Goal: Task Accomplishment & Management: Complete application form

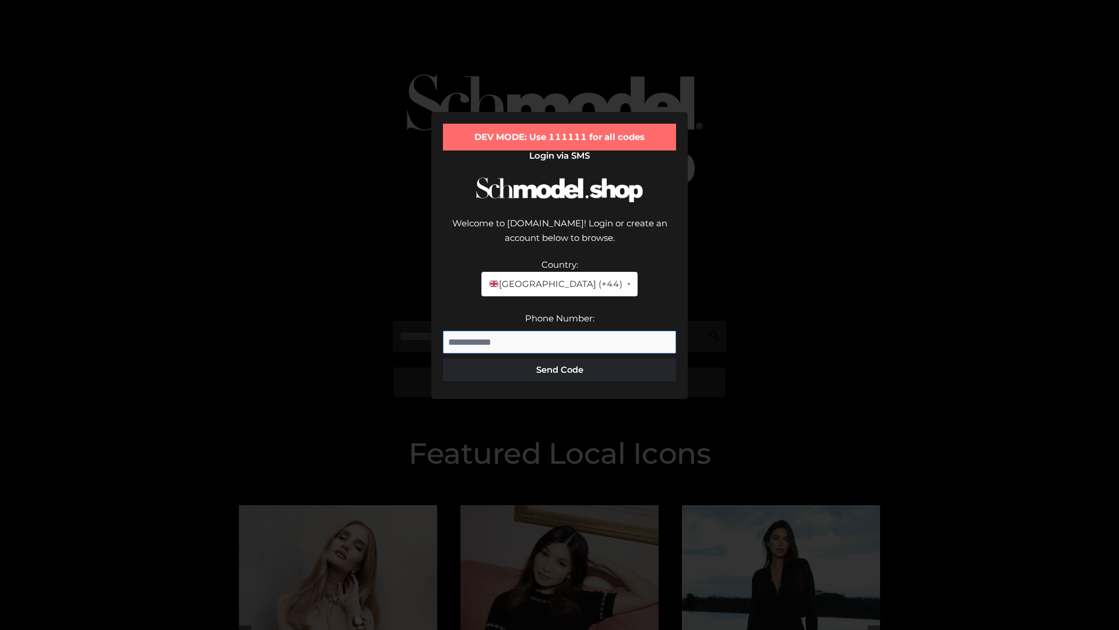
click at [560, 331] on input "Phone Number:" at bounding box center [559, 342] width 233 height 23
type input "**********"
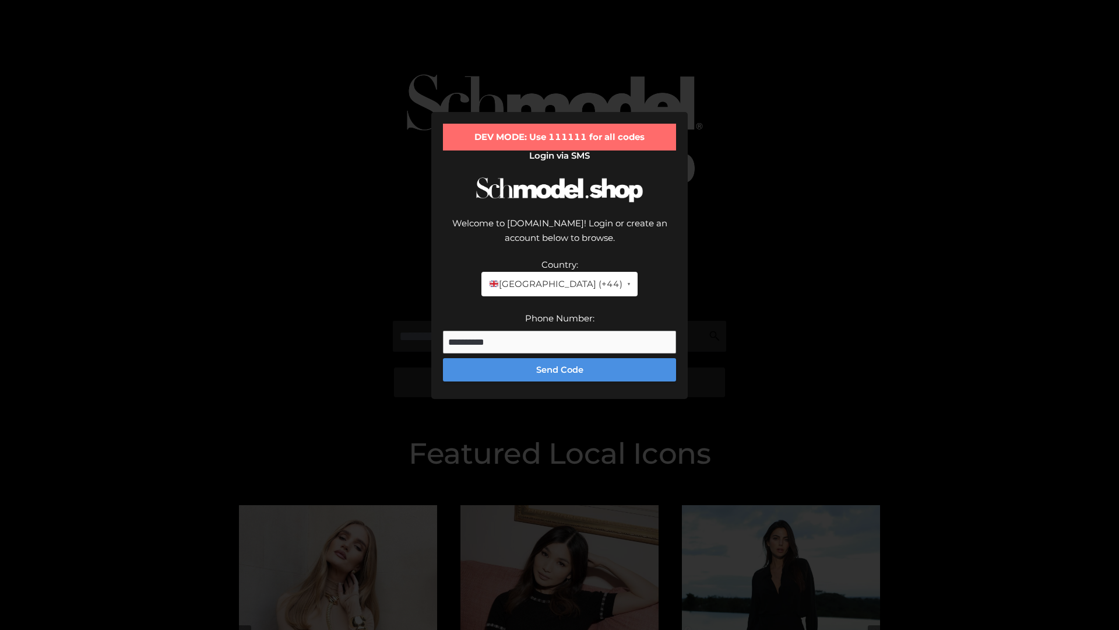
click at [560, 358] on button "Send Code" at bounding box center [559, 369] width 233 height 23
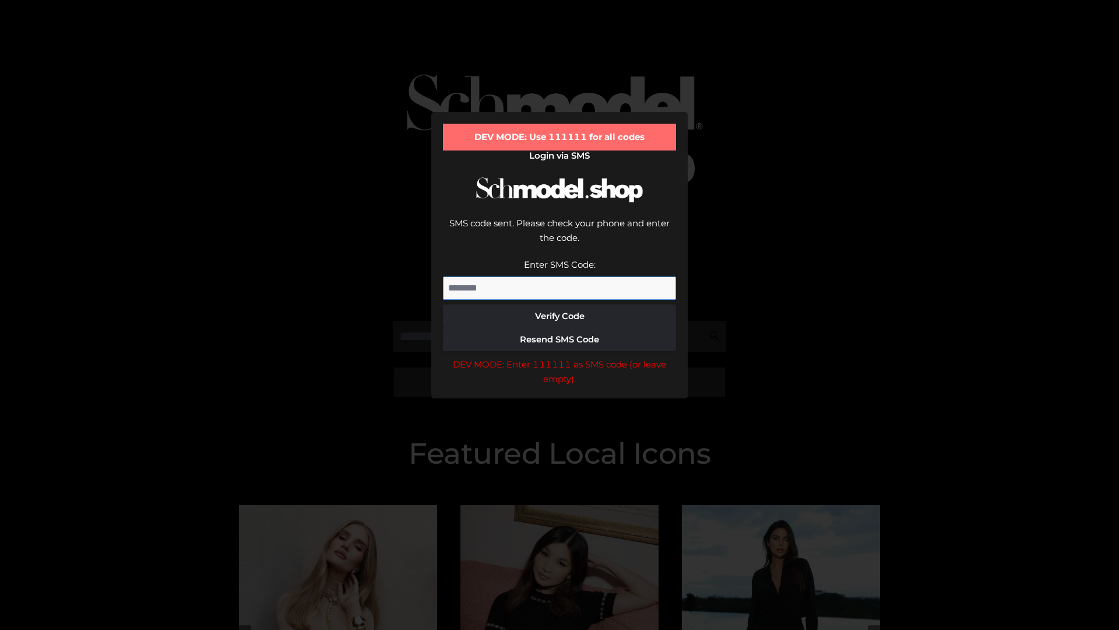
click at [560, 276] on input "Enter SMS Code:" at bounding box center [559, 287] width 233 height 23
type input "******"
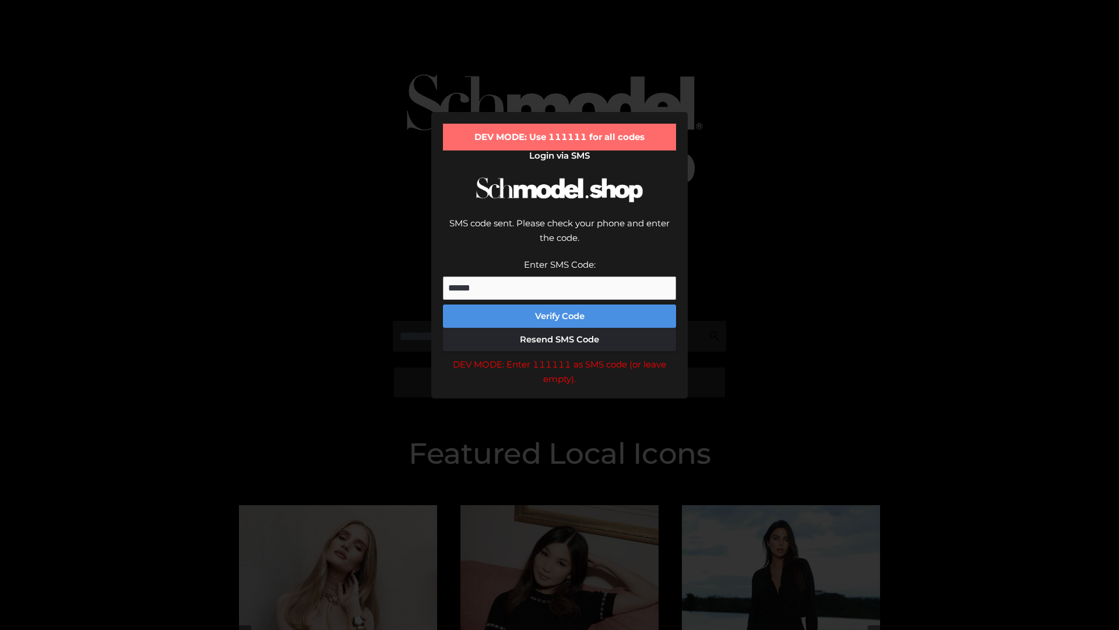
click at [560, 304] on button "Verify Code" at bounding box center [559, 315] width 233 height 23
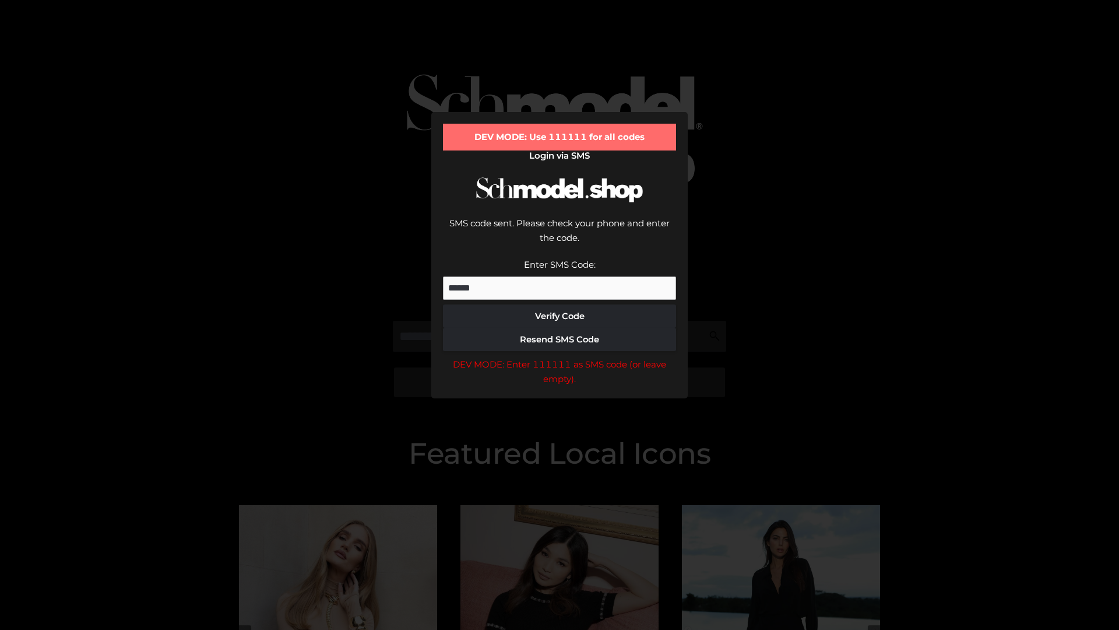
click at [560, 357] on div "DEV MODE: Enter 111111 as SMS code (or leave empty)." at bounding box center [559, 372] width 233 height 30
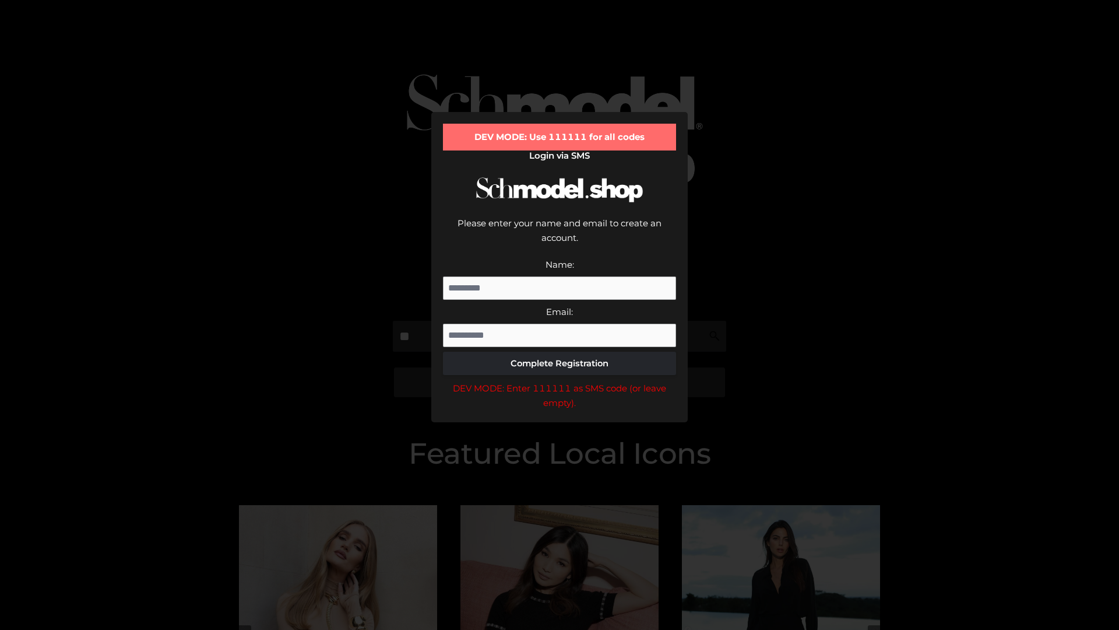
click at [560, 381] on div "DEV MODE: Enter 111111 as SMS code (or leave empty)." at bounding box center [559, 396] width 233 height 30
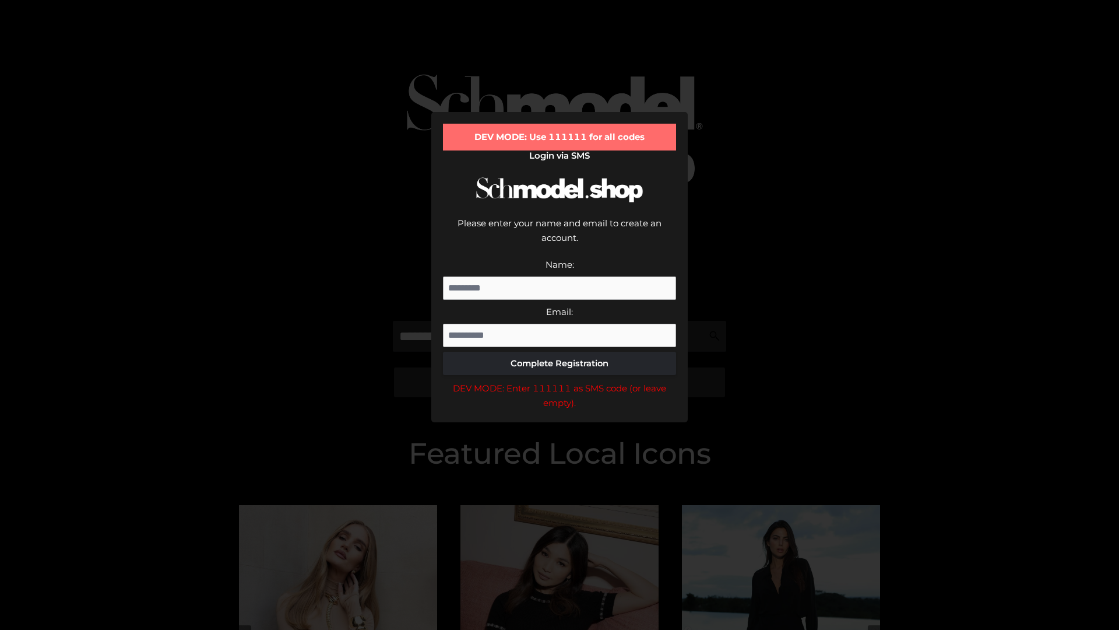
click at [560, 381] on div "DEV MODE: Enter 111111 as SMS code (or leave empty)." at bounding box center [559, 396] width 233 height 30
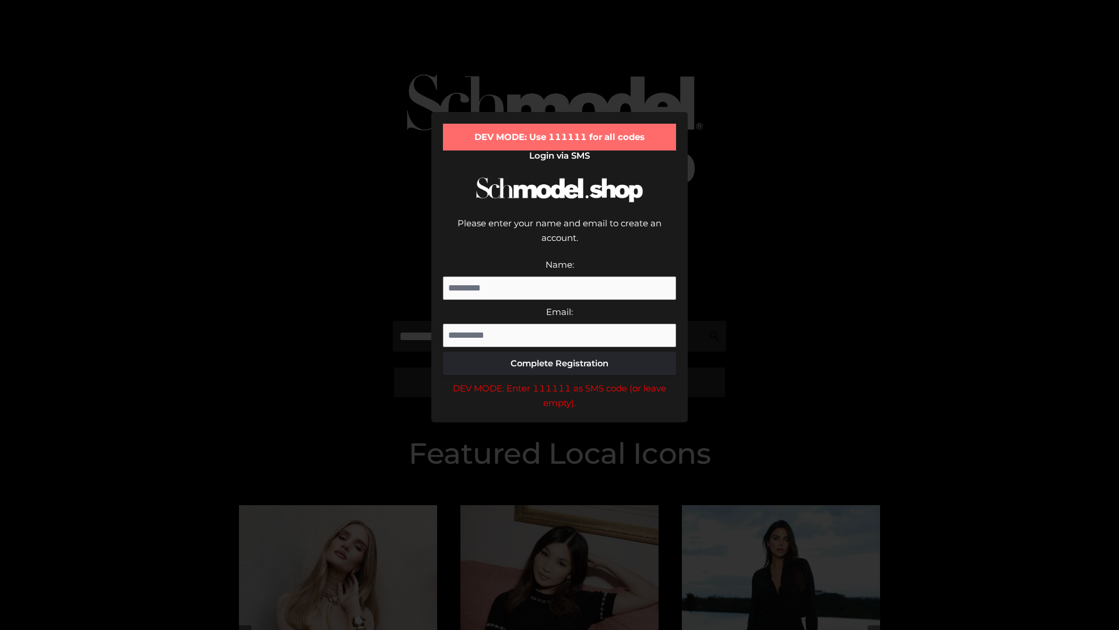
click at [560, 381] on div "DEV MODE: Enter 111111 as SMS code (or leave empty)." at bounding box center [559, 396] width 233 height 30
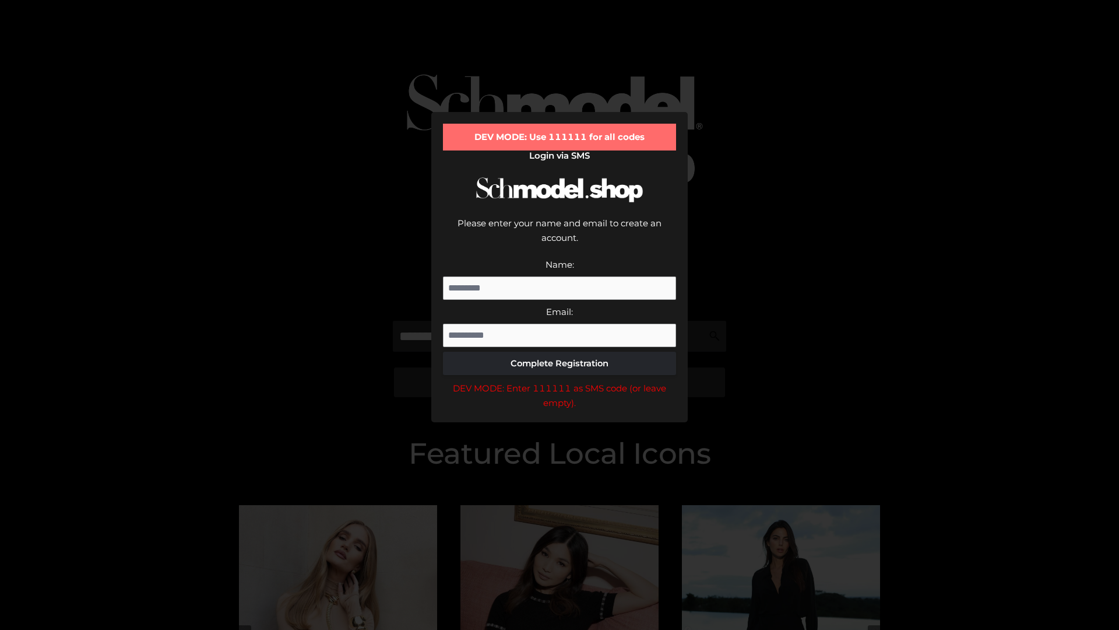
click at [560, 381] on div "DEV MODE: Enter 111111 as SMS code (or leave empty)." at bounding box center [559, 396] width 233 height 30
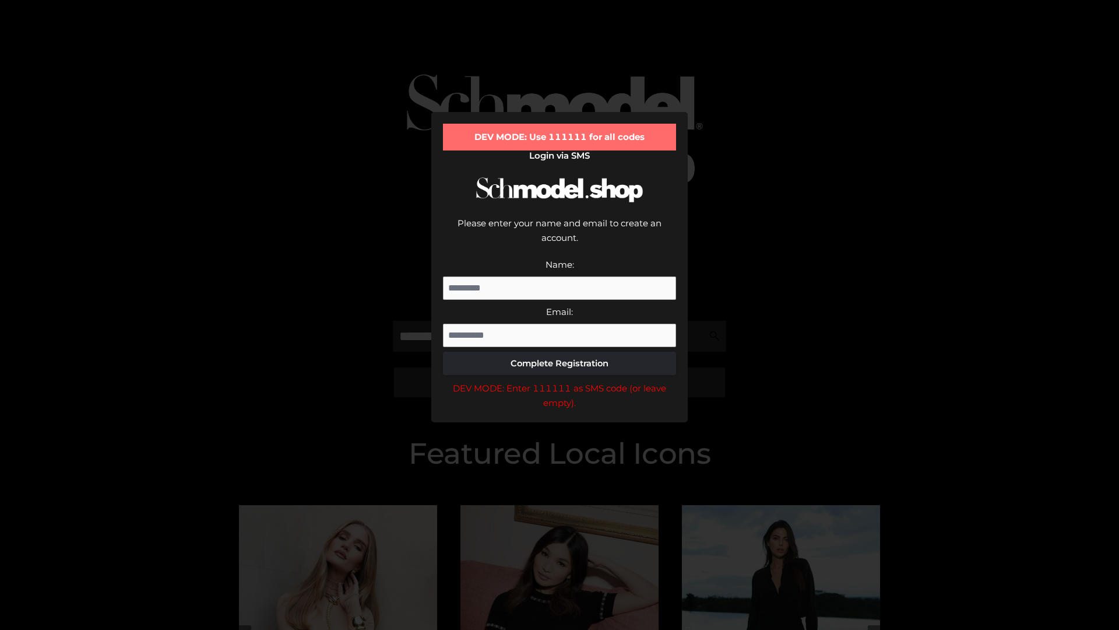
click at [560, 381] on div "DEV MODE: Enter 111111 as SMS code (or leave empty)." at bounding box center [559, 396] width 233 height 30
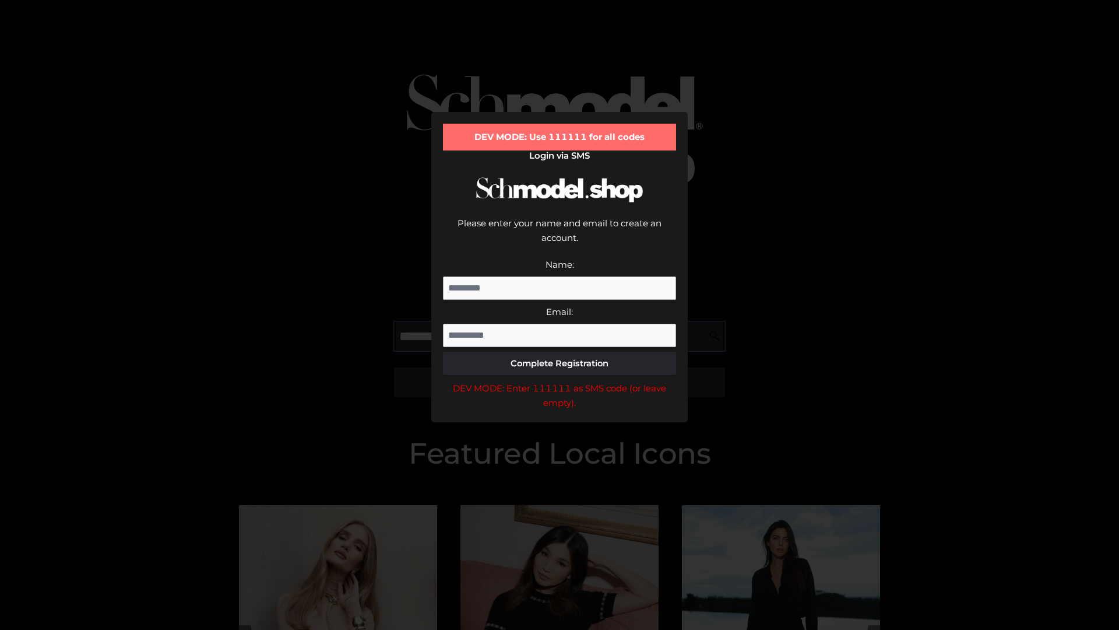
scroll to position [0, 29]
click at [560, 381] on div "DEV MODE: Enter 111111 as SMS code (or leave empty)." at bounding box center [559, 396] width 233 height 30
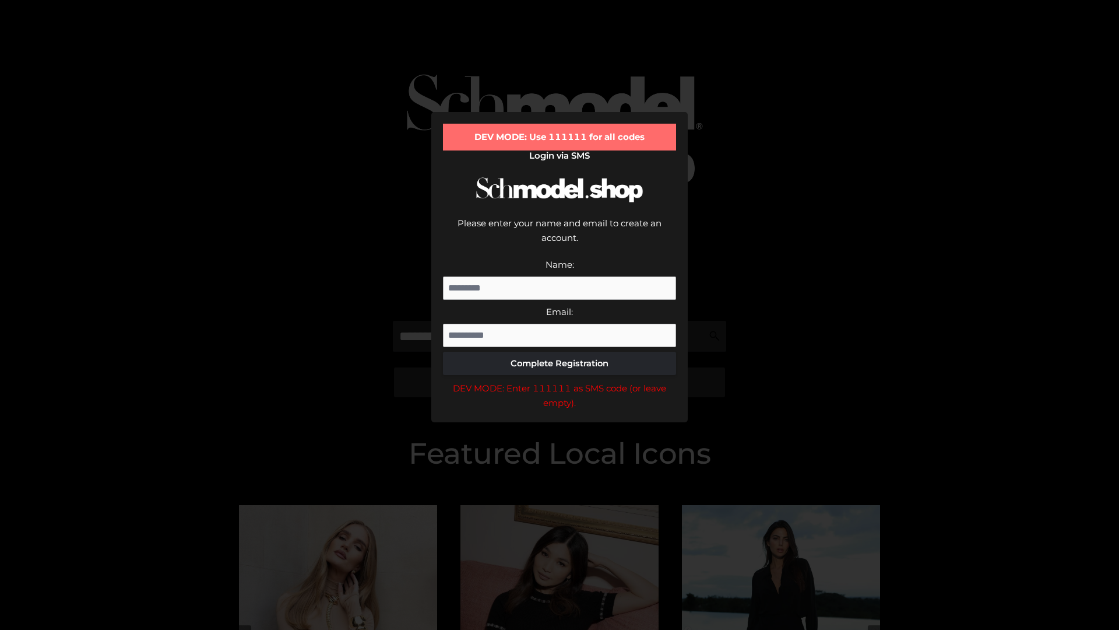
click at [560, 381] on div "DEV MODE: Enter 111111 as SMS code (or leave empty)." at bounding box center [559, 396] width 233 height 30
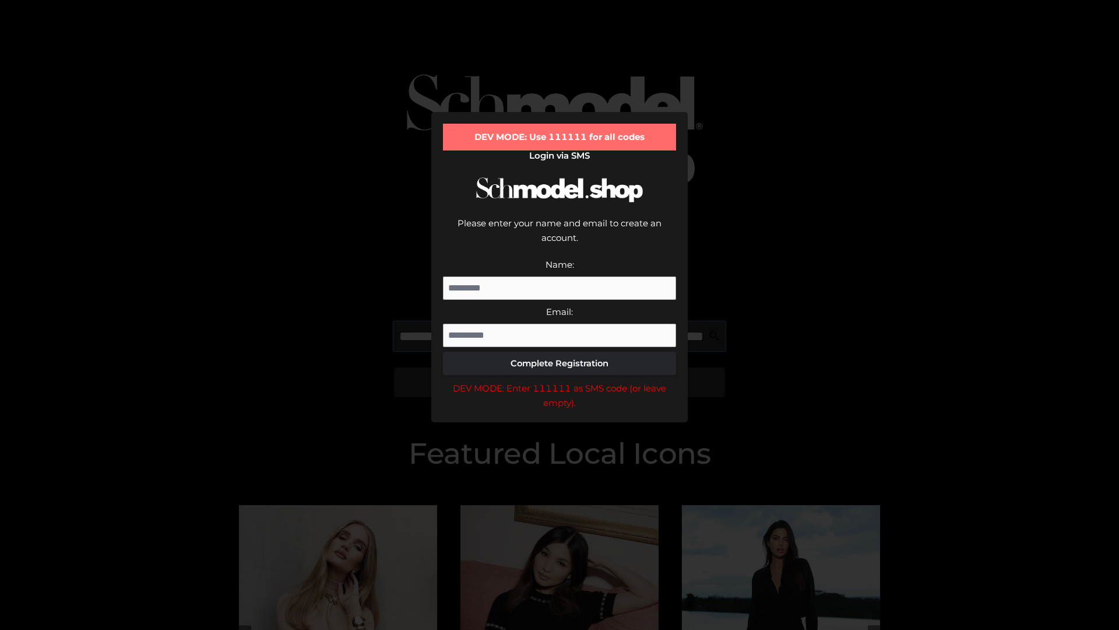
scroll to position [0, 102]
click at [560, 381] on div "DEV MODE: Enter 111111 as SMS code (or leave empty)." at bounding box center [559, 396] width 233 height 30
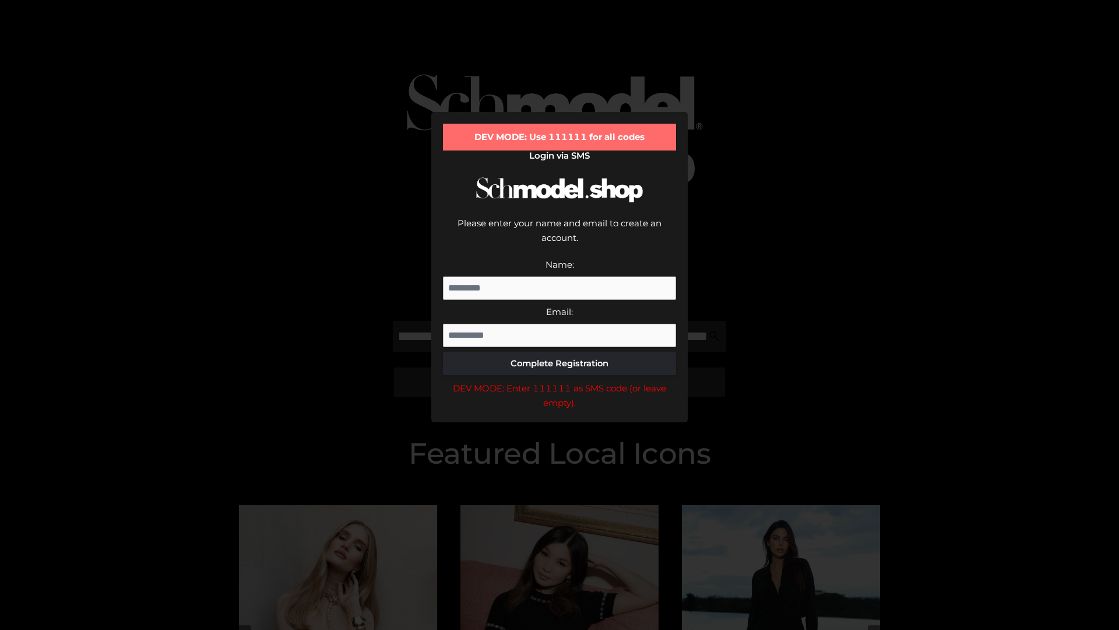
click at [560, 381] on div "DEV MODE: Enter 111111 as SMS code (or leave empty)." at bounding box center [559, 396] width 233 height 30
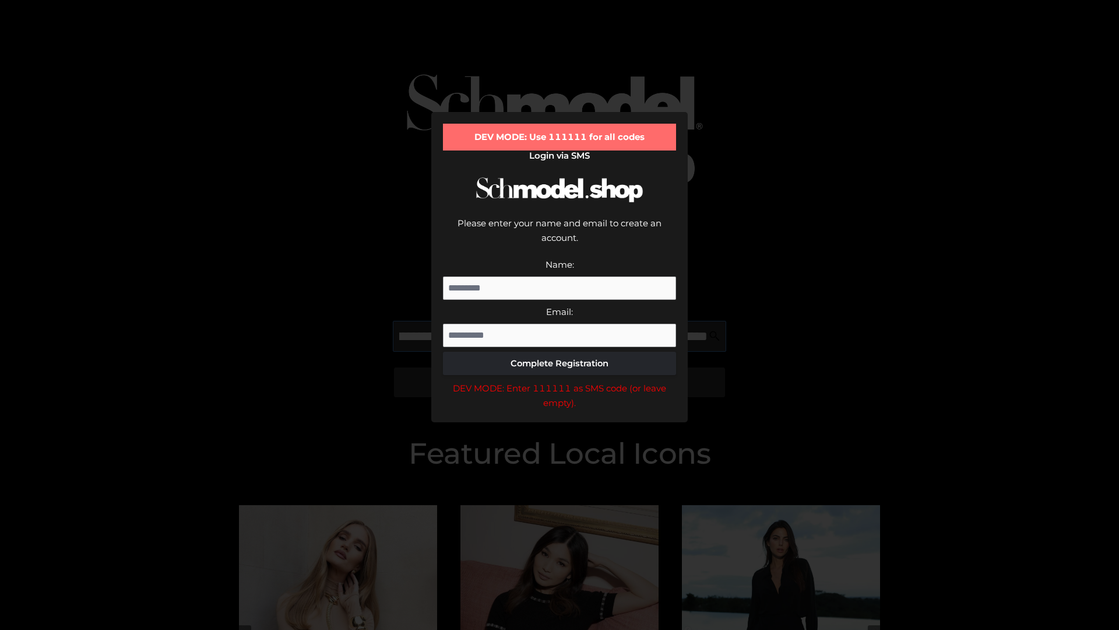
scroll to position [0, 169]
click at [560, 381] on div "DEV MODE: Enter 111111 as SMS code (or leave empty)." at bounding box center [559, 396] width 233 height 30
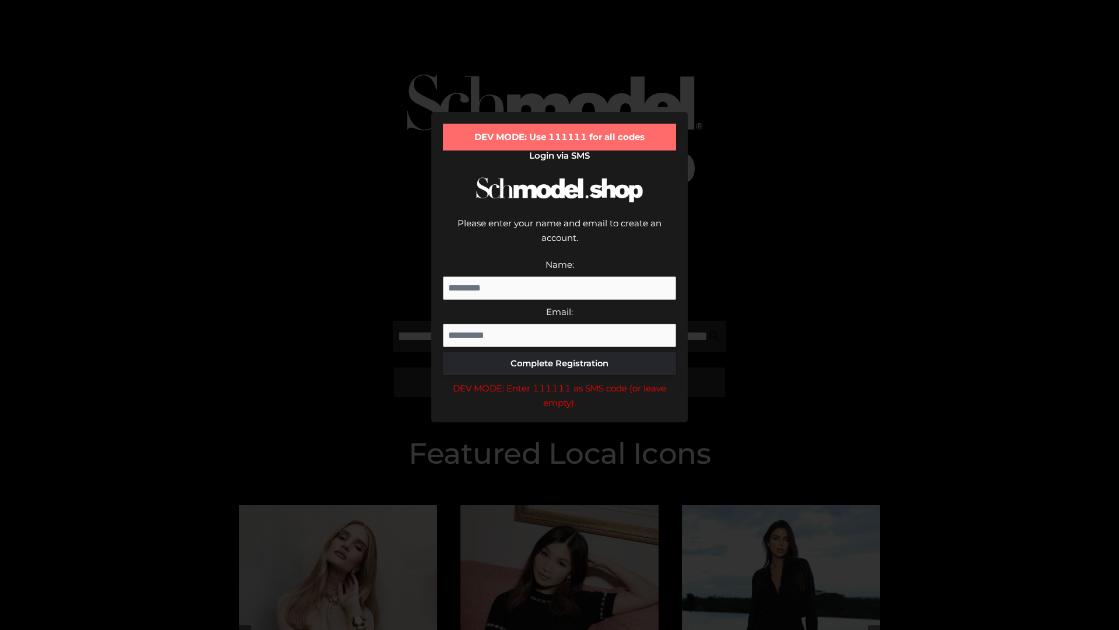
click at [560, 381] on div "DEV MODE: Enter 111111 as SMS code (or leave empty)." at bounding box center [559, 396] width 233 height 30
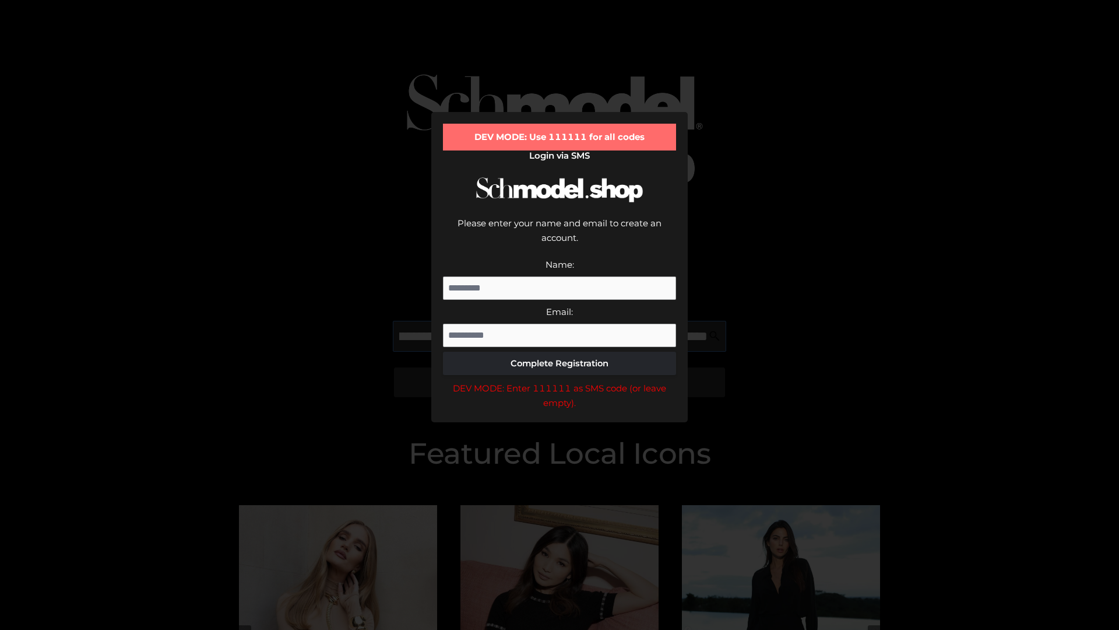
scroll to position [0, 240]
click at [560, 381] on div "DEV MODE: Enter 111111 as SMS code (or leave empty)." at bounding box center [559, 396] width 233 height 30
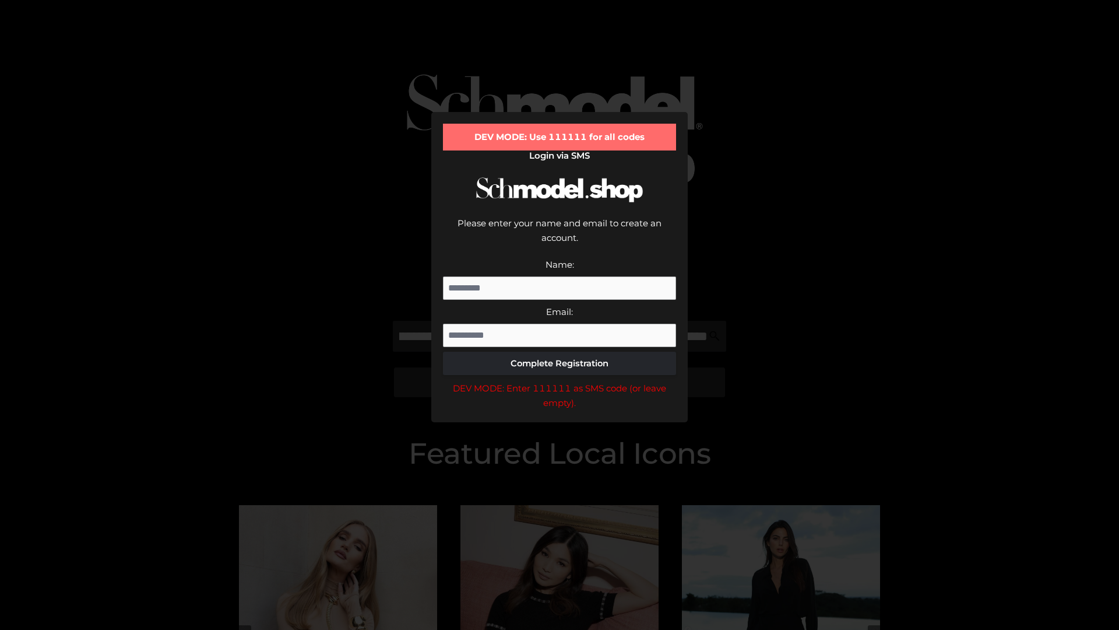
click at [560, 381] on div "DEV MODE: Enter 111111 as SMS code (or leave empty)." at bounding box center [559, 396] width 233 height 30
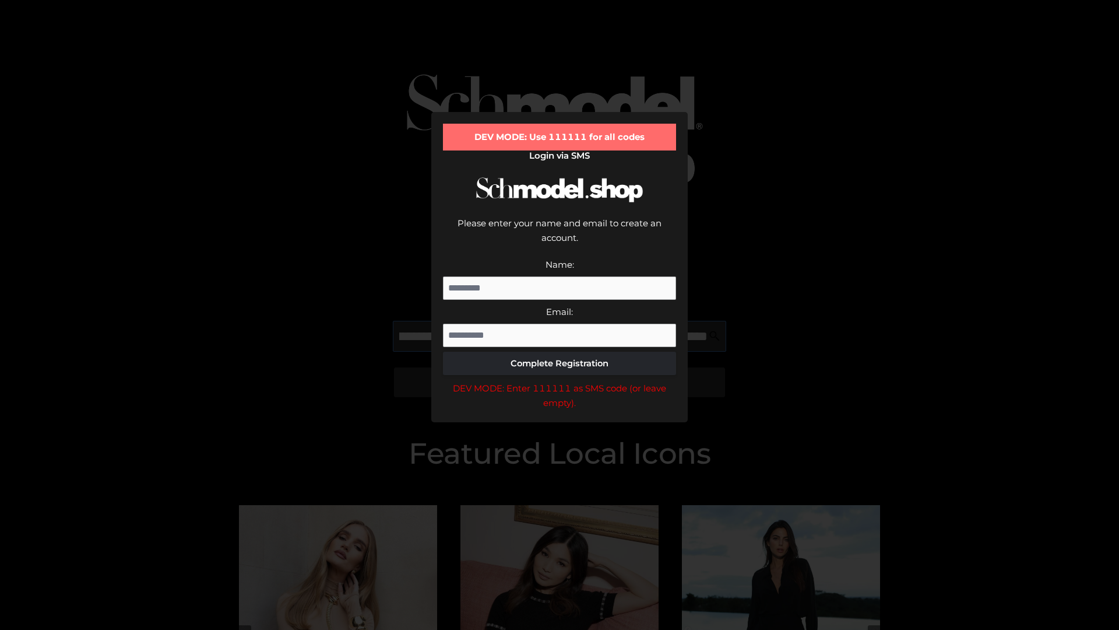
scroll to position [0, 313]
click at [560, 381] on div "DEV MODE: Enter 111111 as SMS code (or leave empty)." at bounding box center [559, 396] width 233 height 30
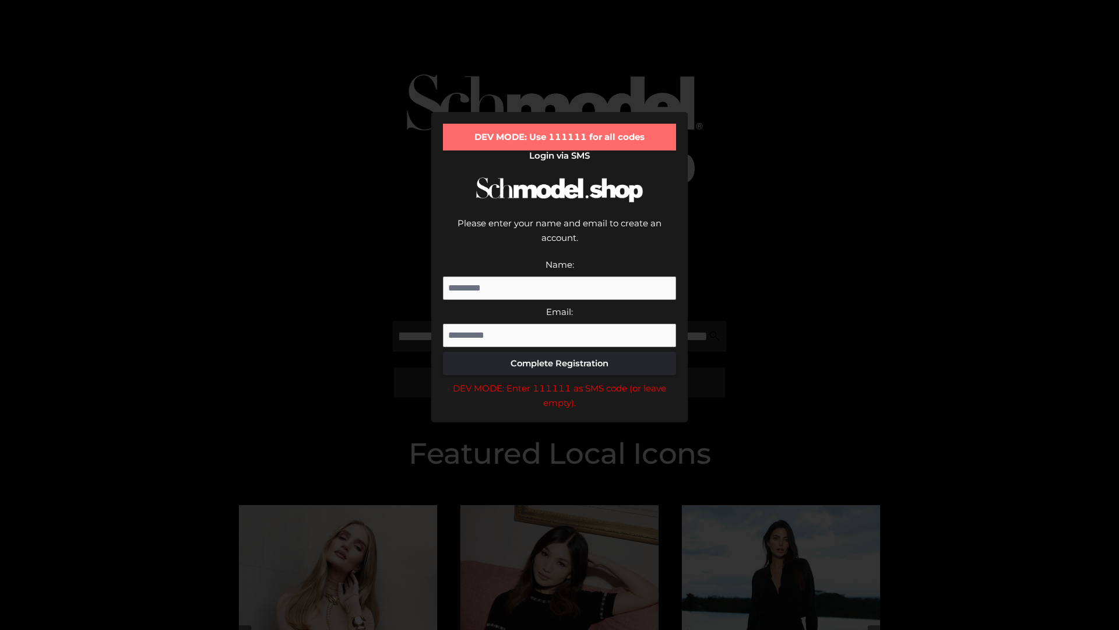
click at [560, 381] on div "DEV MODE: Enter 111111 as SMS code (or leave empty)." at bounding box center [559, 396] width 233 height 30
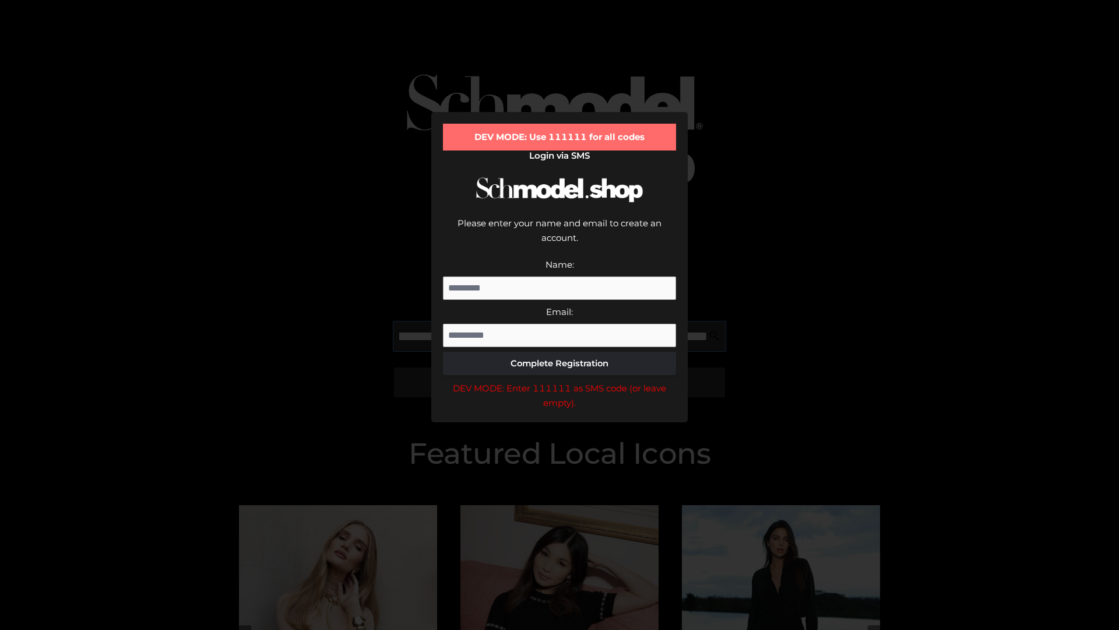
scroll to position [0, 380]
click at [560, 381] on div "DEV MODE: Enter 111111 as SMS code (or leave empty)." at bounding box center [559, 396] width 233 height 30
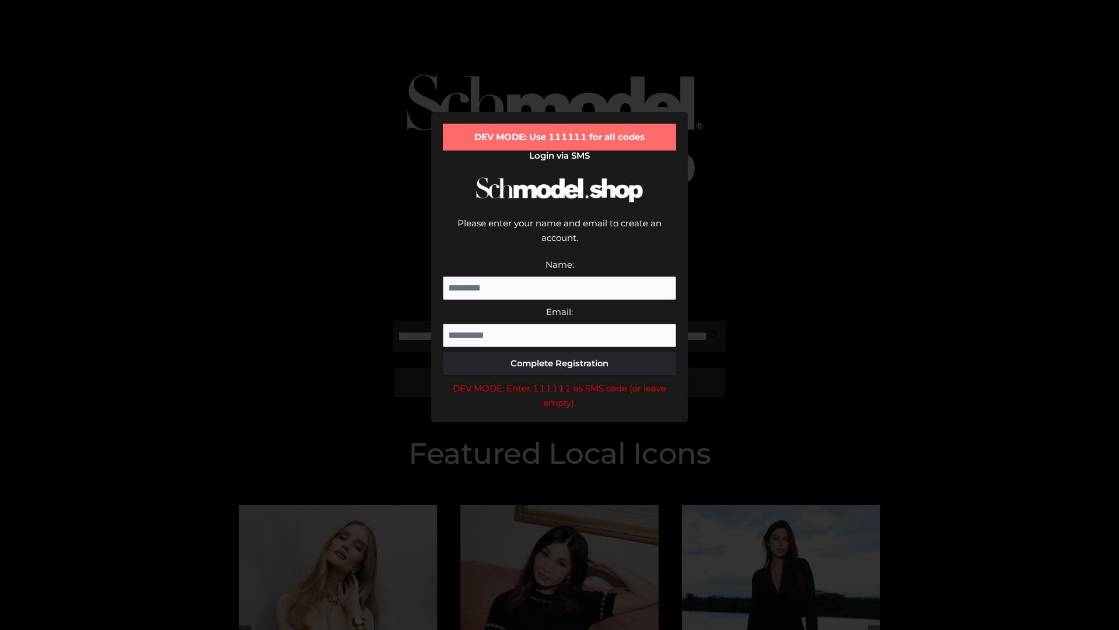
click at [560, 381] on div "DEV MODE: Enter 111111 as SMS code (or leave empty)." at bounding box center [559, 396] width 233 height 30
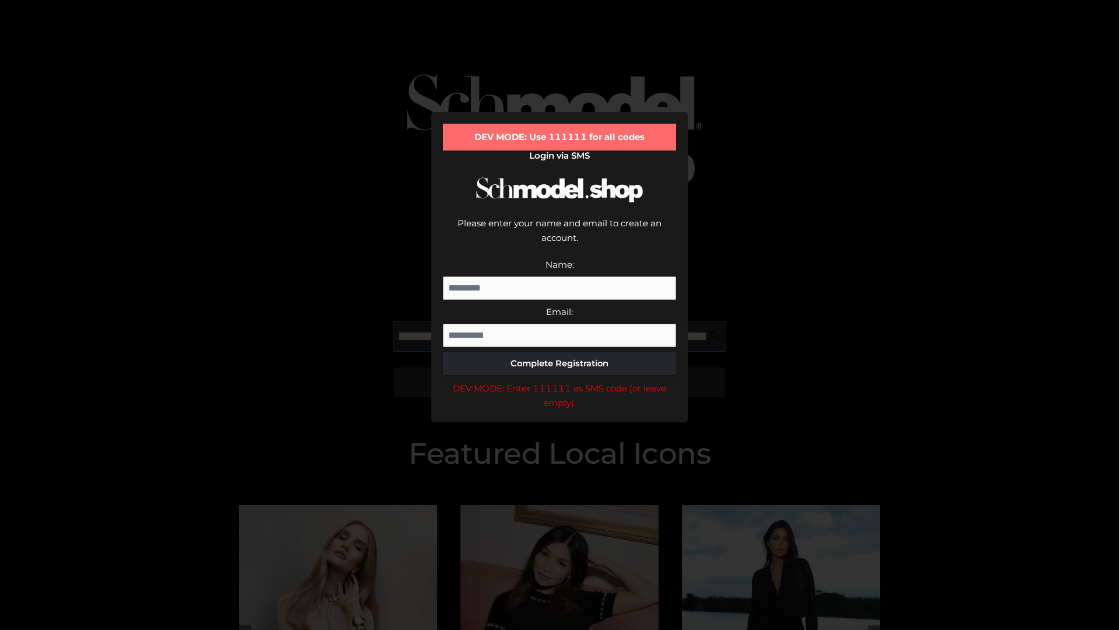
scroll to position [0, 451]
click at [560, 381] on div "DEV MODE: Enter 111111 as SMS code (or leave empty)." at bounding box center [559, 396] width 233 height 30
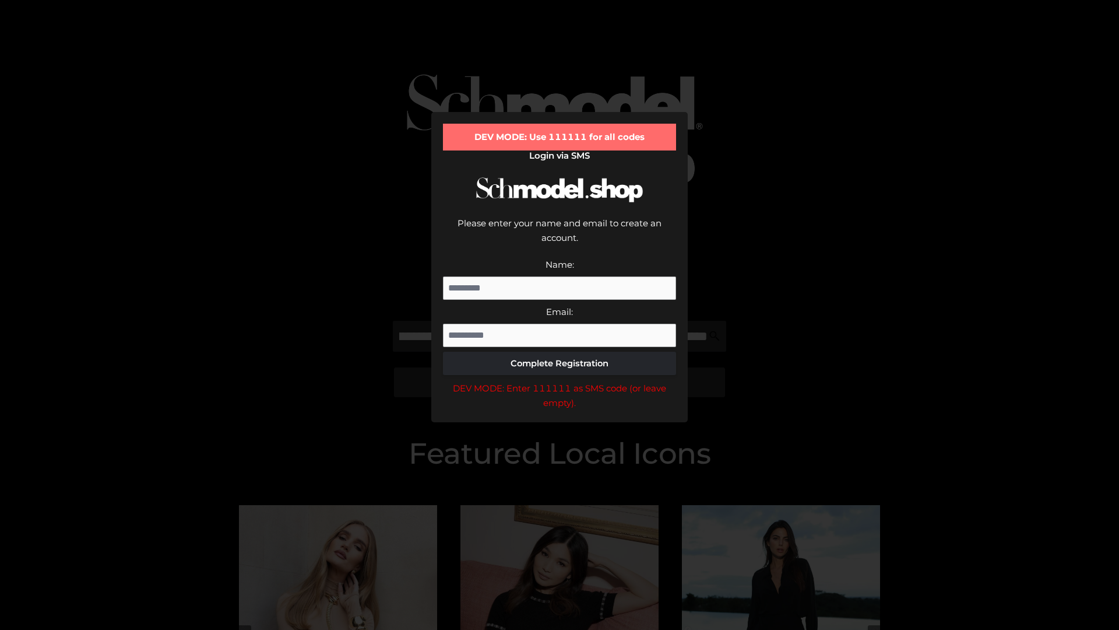
click at [560, 381] on div "DEV MODE: Enter 111111 as SMS code (or leave empty)." at bounding box center [559, 396] width 233 height 30
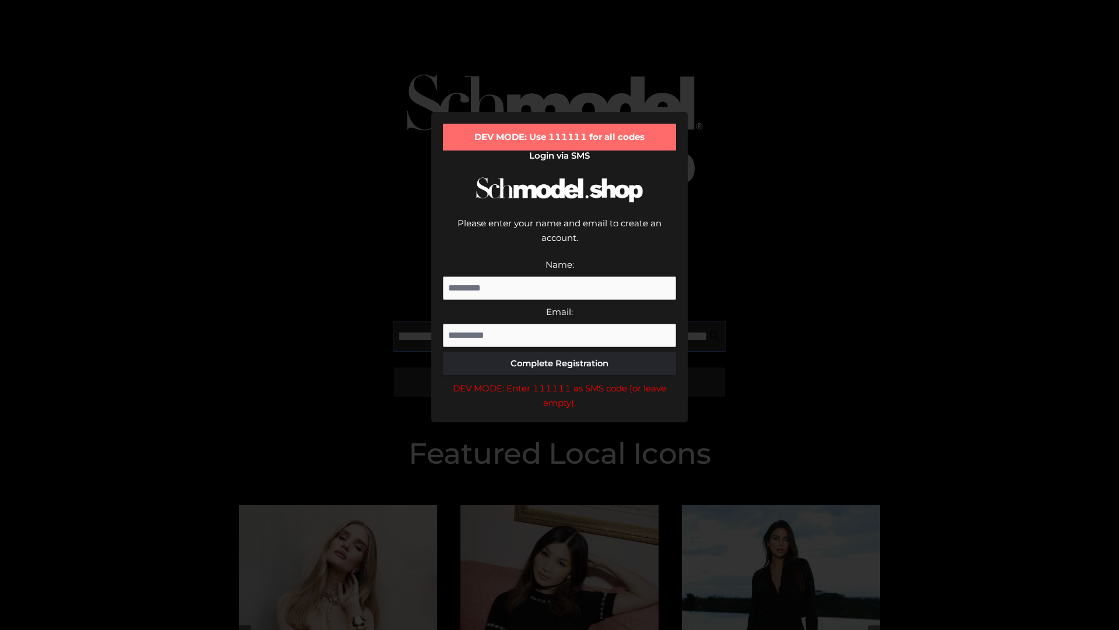
scroll to position [0, 524]
click at [560, 381] on div "DEV MODE: Enter 111111 as SMS code (or leave empty)." at bounding box center [559, 396] width 233 height 30
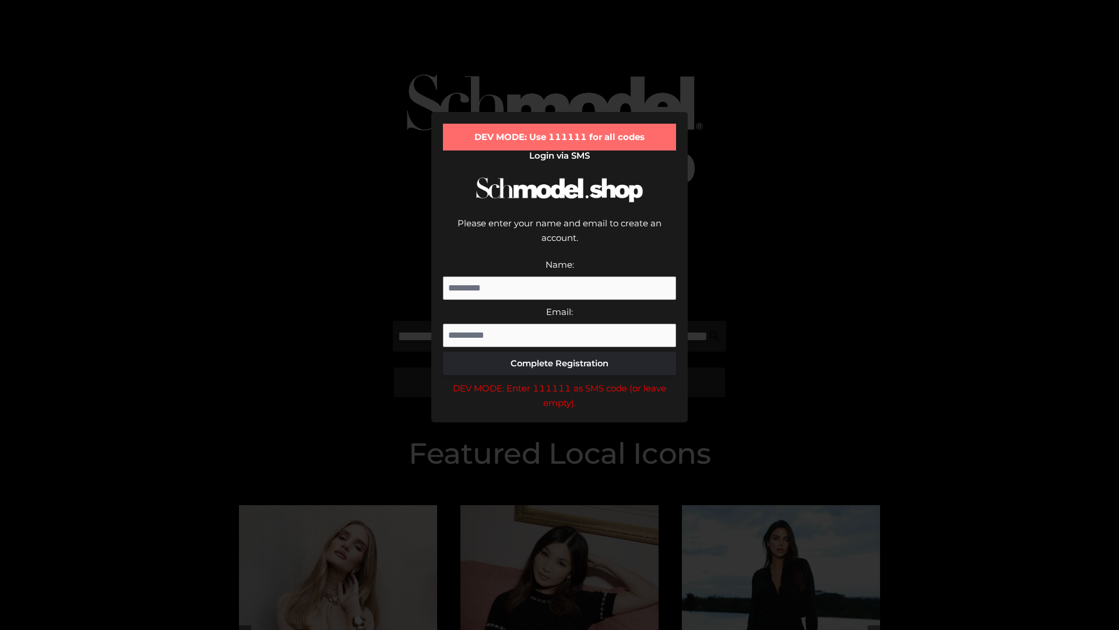
click at [560, 381] on div "DEV MODE: Enter 111111 as SMS code (or leave empty)." at bounding box center [559, 396] width 233 height 30
type input "**********"
